Goal: Transaction & Acquisition: Purchase product/service

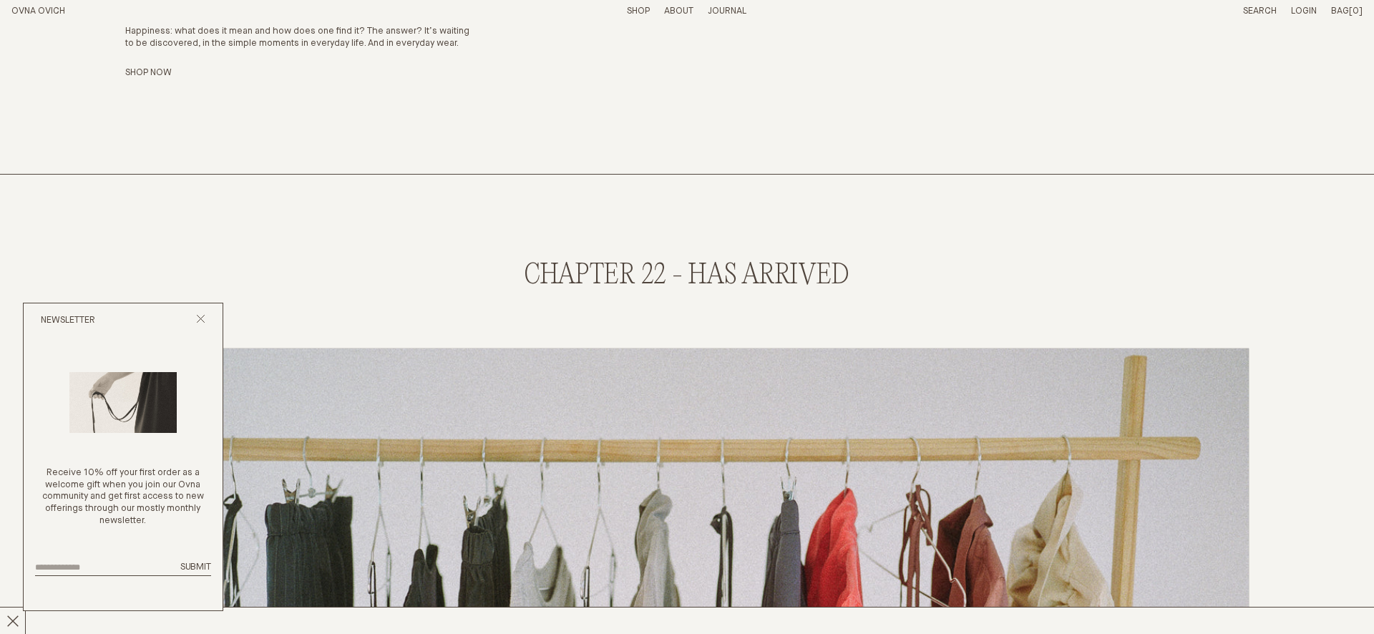
scroll to position [3459, 0]
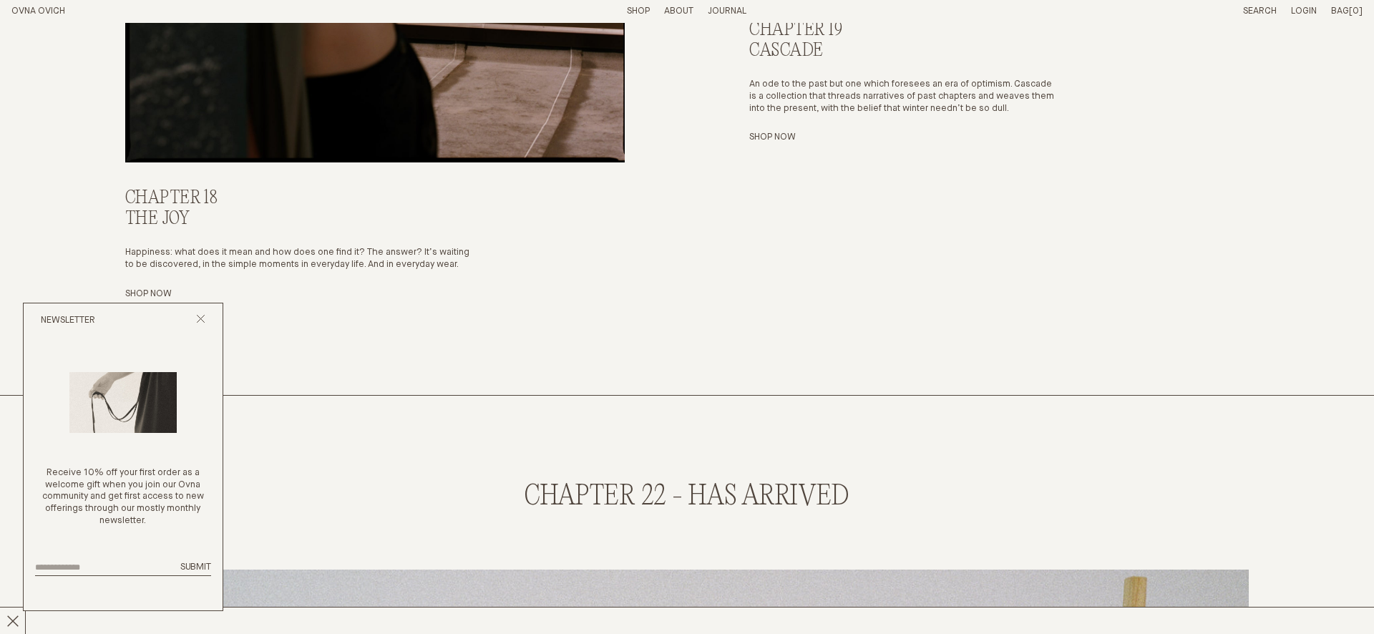
click at [633, 7] on link "Shop" at bounding box center [638, 10] width 23 height 9
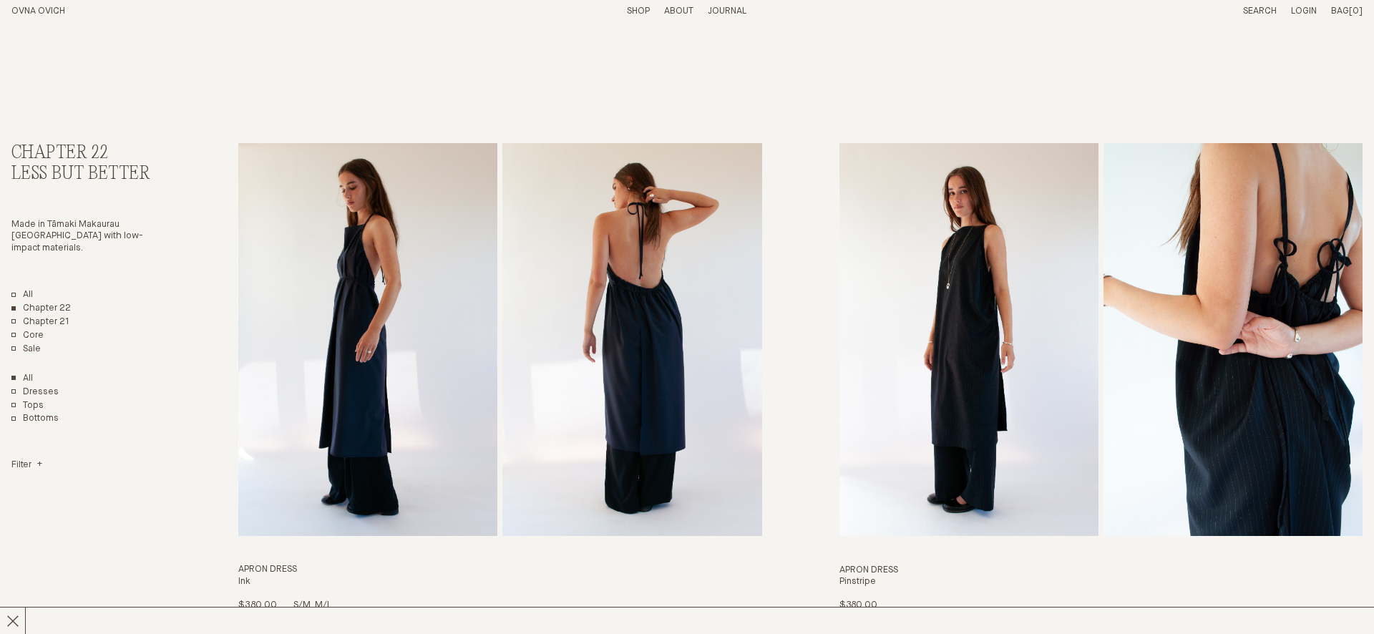
click at [440, 365] on img "Apron Dress" at bounding box center [367, 339] width 259 height 393
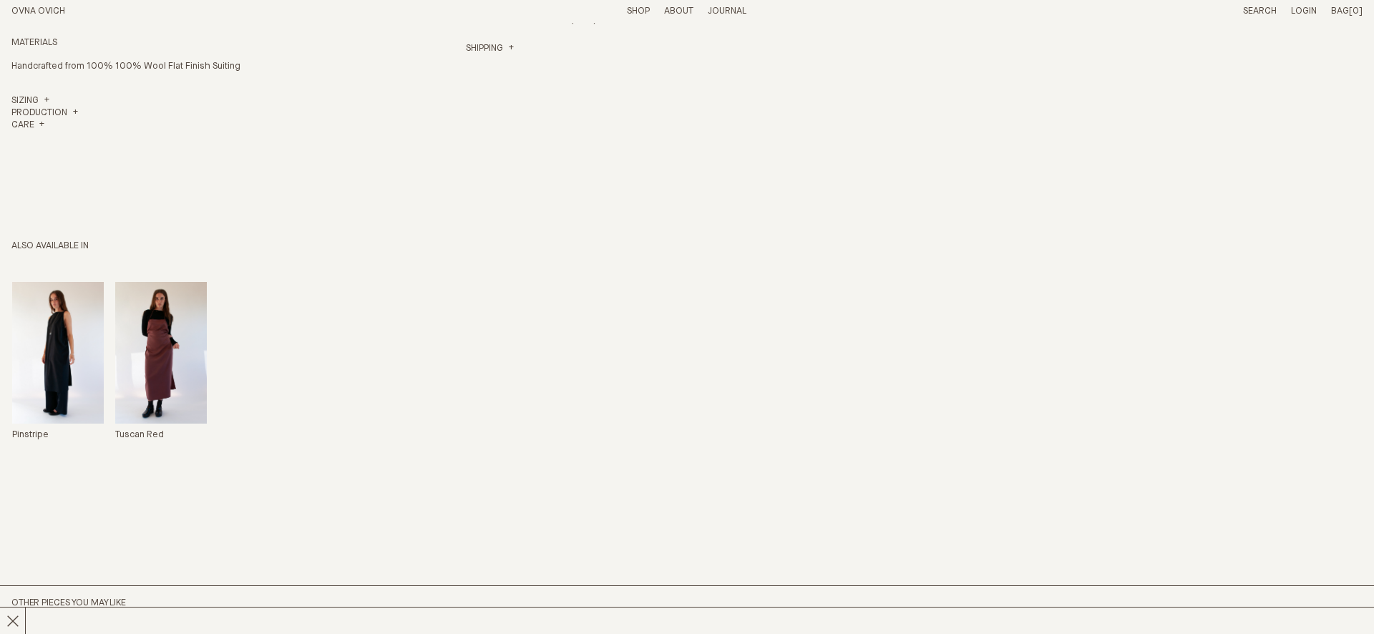
scroll to position [389, 0]
